Goal: Find specific page/section: Find specific page/section

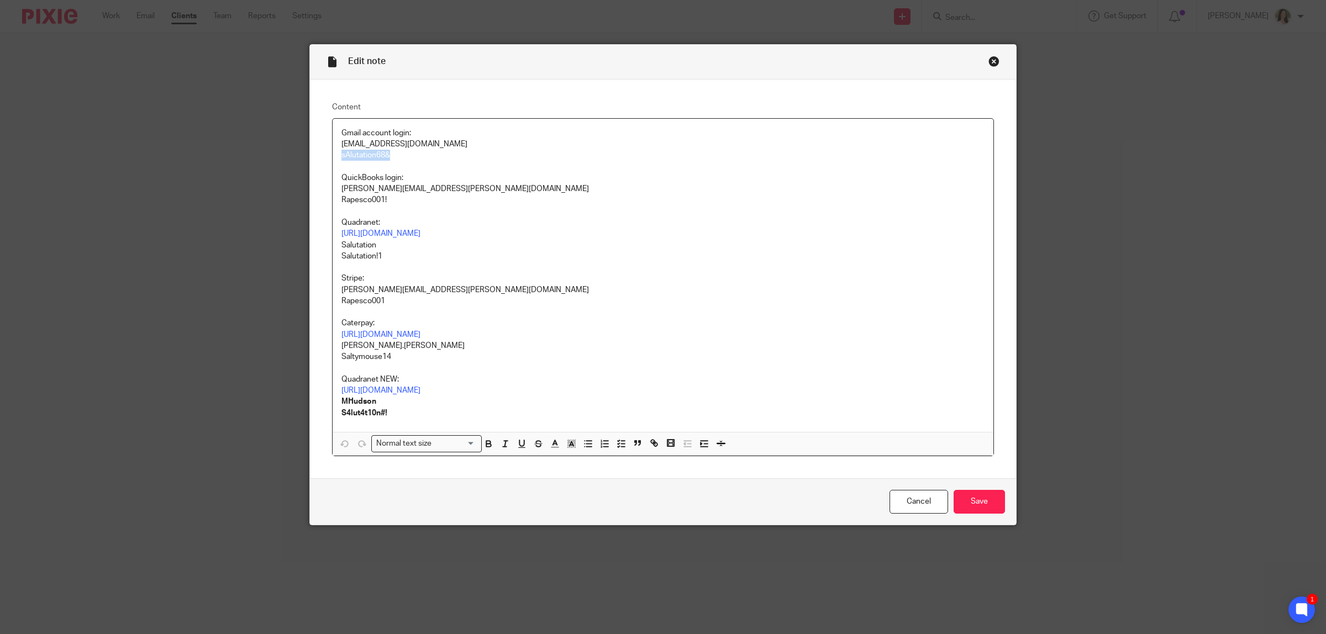
click at [990, 61] on div "Close this dialog window" at bounding box center [994, 61] width 11 height 11
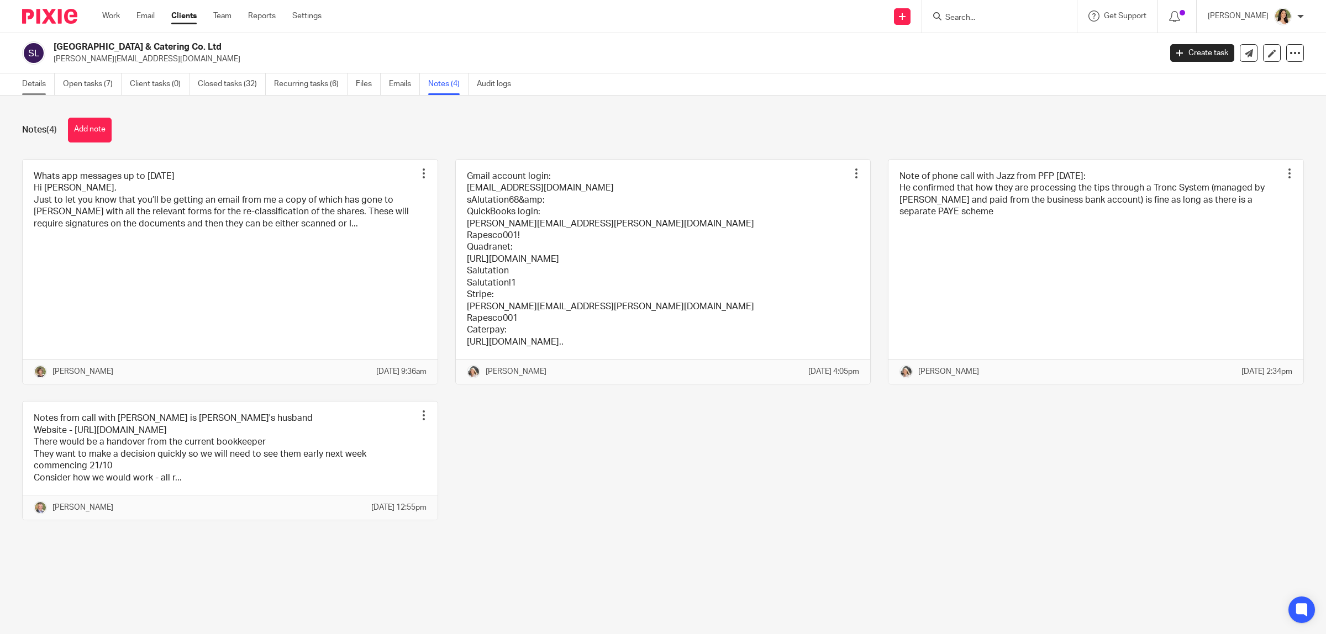
click at [33, 92] on link "Details" at bounding box center [38, 84] width 33 height 22
